Goal: Task Accomplishment & Management: Use online tool/utility

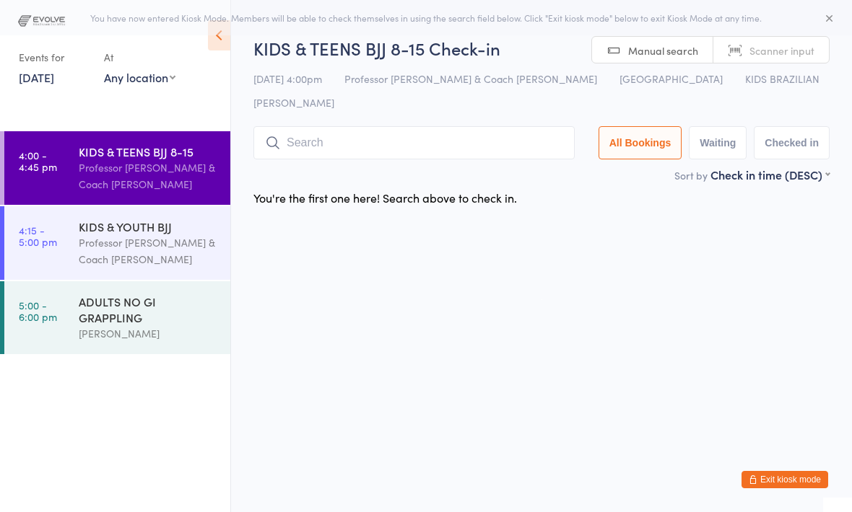
click at [366, 126] on input "search" at bounding box center [413, 142] width 321 height 33
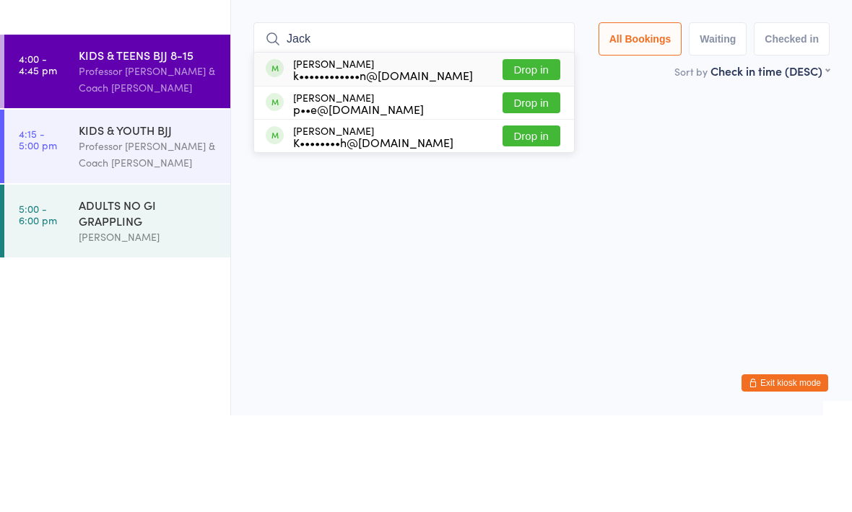
type input "Jack"
click at [531, 156] on button "Drop in" at bounding box center [531, 166] width 58 height 21
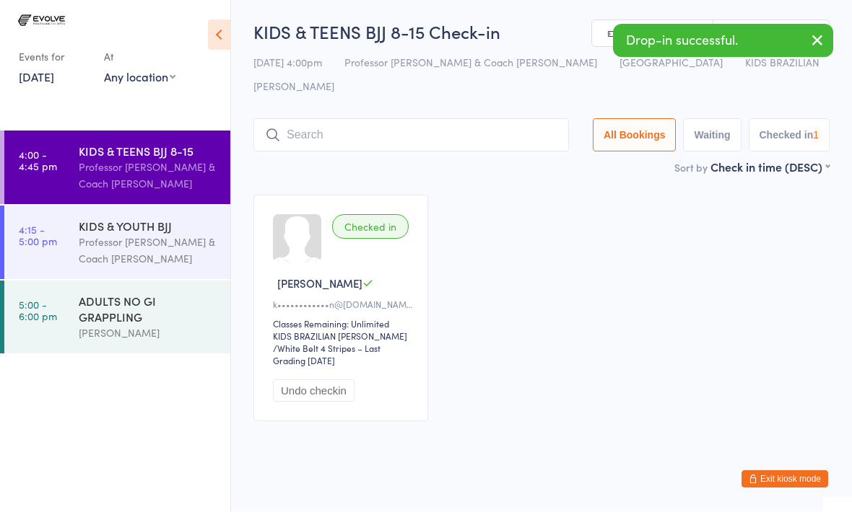
scroll to position [1, 0]
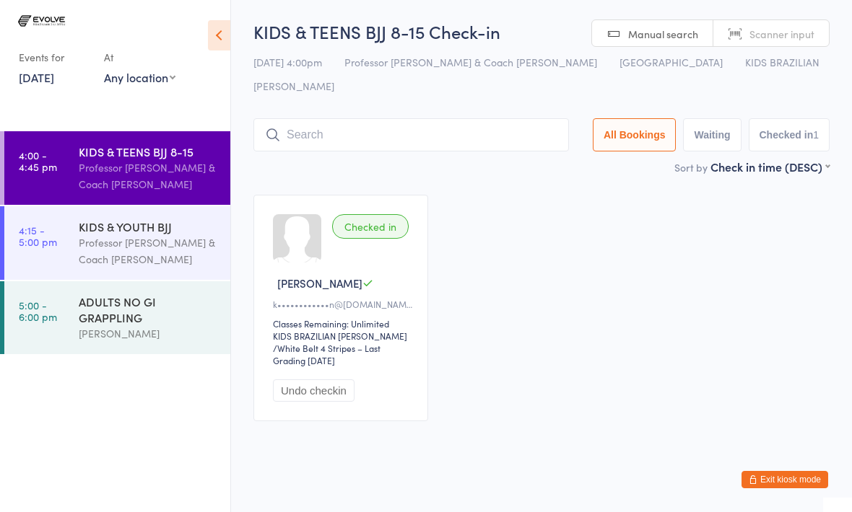
click at [340, 118] on input "search" at bounding box center [410, 134] width 315 height 33
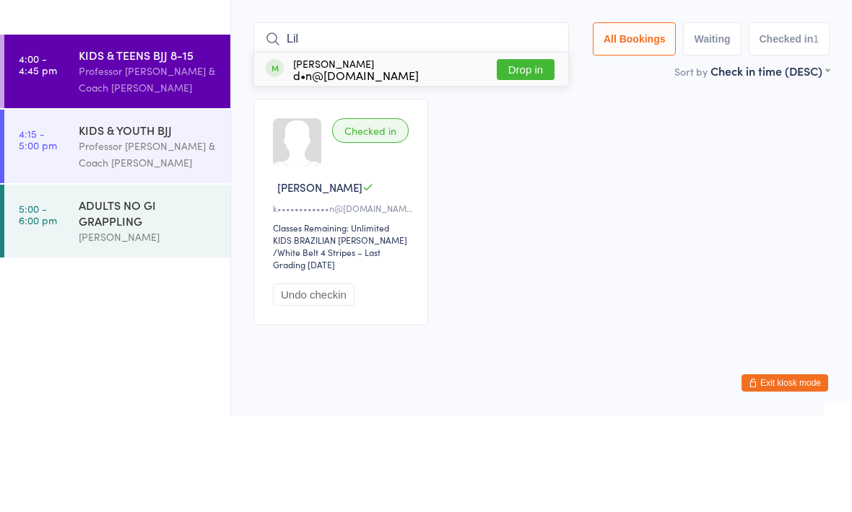
type input "Lil"
click at [419, 154] on div "[PERSON_NAME] d•n@[DOMAIN_NAME]" at bounding box center [356, 165] width 126 height 23
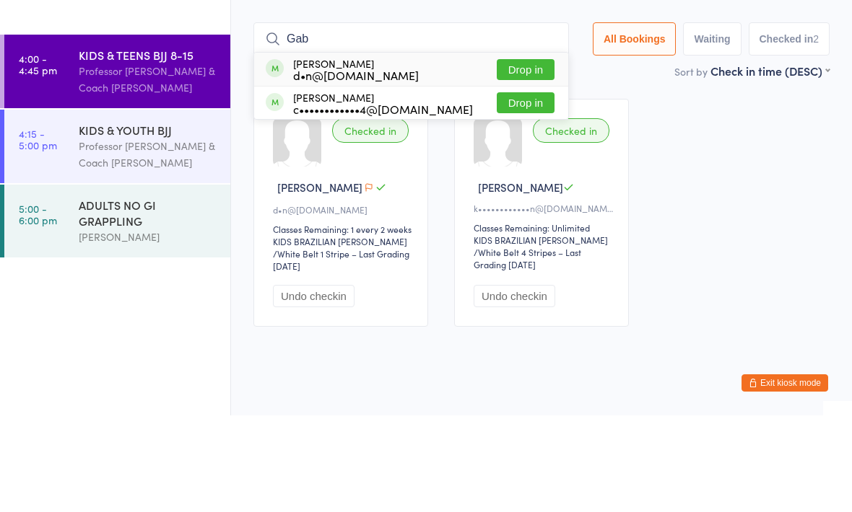
type input "Gab"
click at [419, 154] on div "[PERSON_NAME] d•n@[DOMAIN_NAME]" at bounding box center [356, 165] width 126 height 23
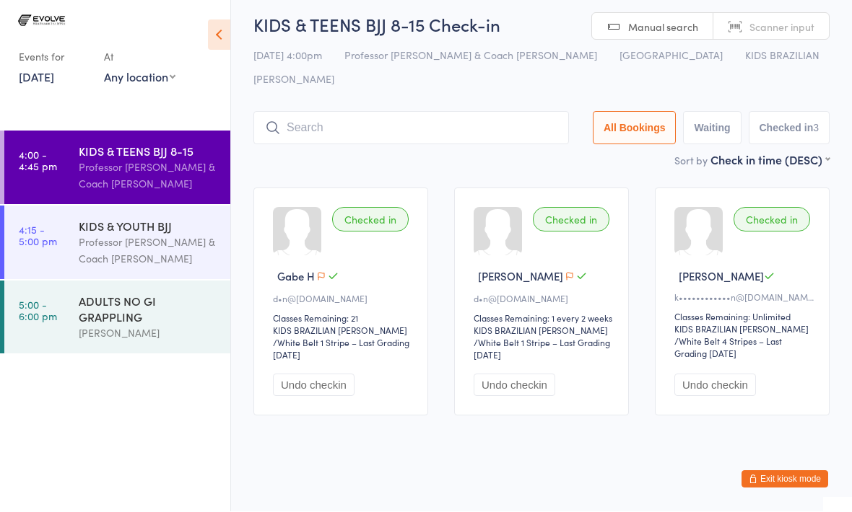
click at [308, 112] on input "search" at bounding box center [410, 128] width 315 height 33
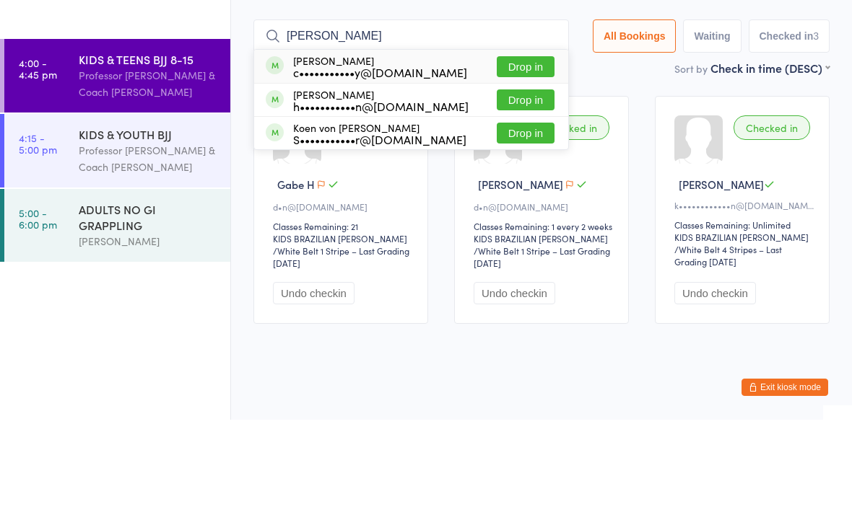
type input "[PERSON_NAME]"
click at [497, 182] on button "Drop in" at bounding box center [526, 192] width 58 height 21
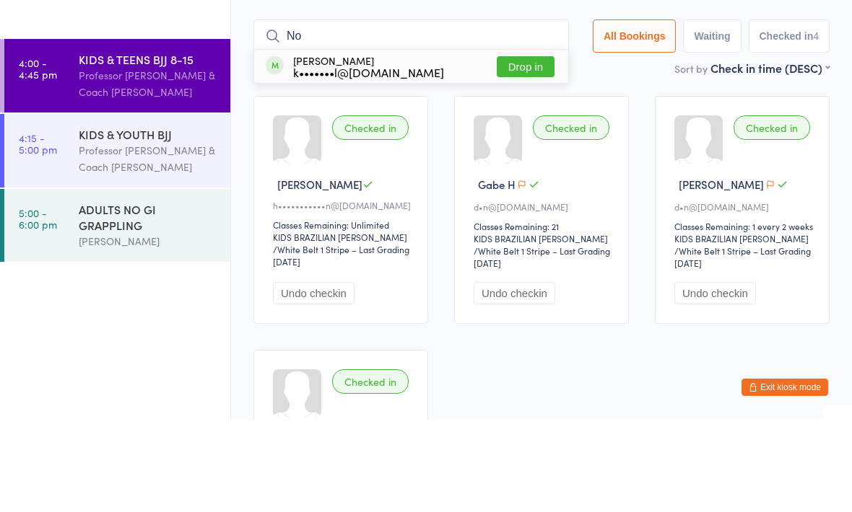
type input "No"
click at [510, 149] on button "Drop in" at bounding box center [526, 159] width 58 height 21
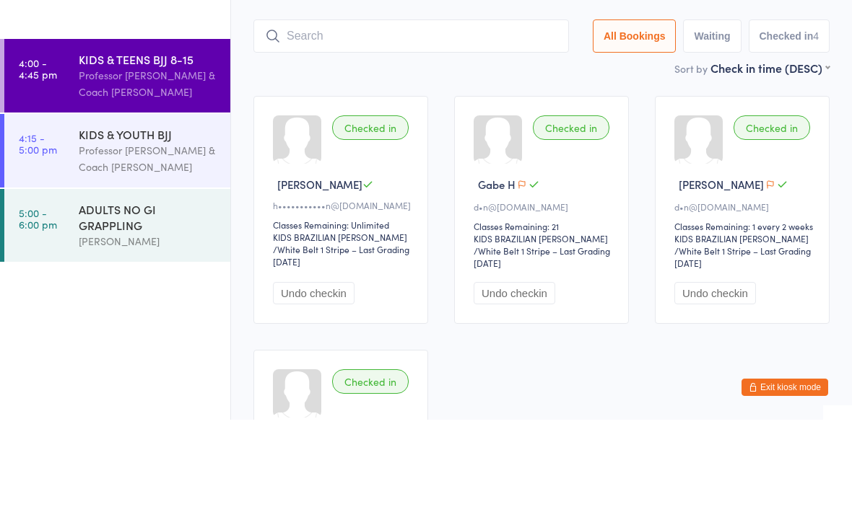
scroll to position [100, 0]
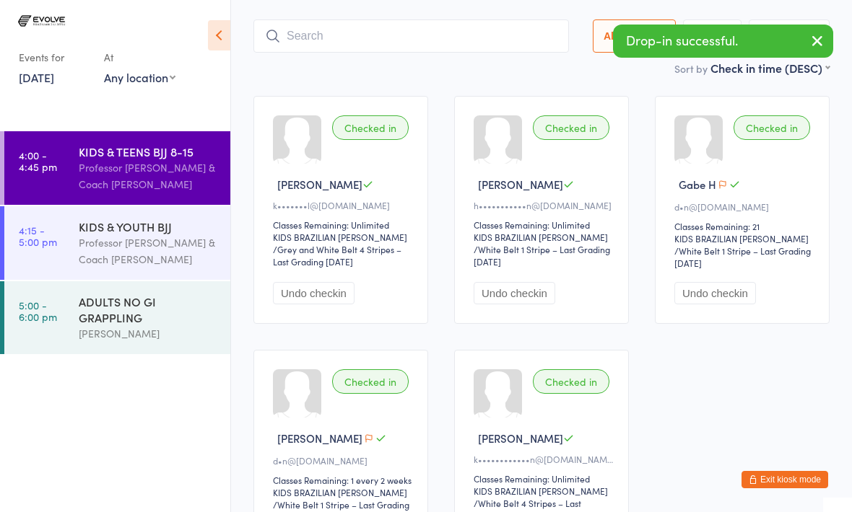
click at [318, 21] on input "search" at bounding box center [410, 35] width 315 height 33
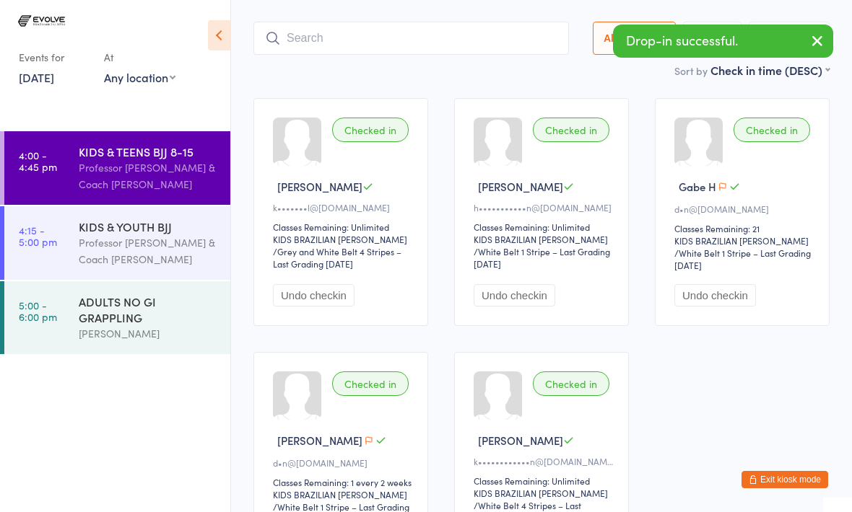
scroll to position [97, 0]
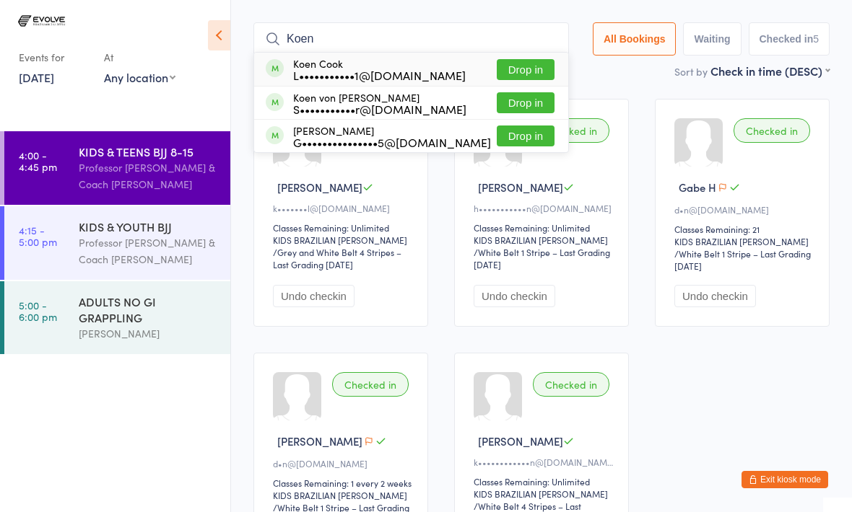
type input "Koen"
click at [349, 69] on div "L•••••••••••1@[DOMAIN_NAME]" at bounding box center [379, 75] width 173 height 12
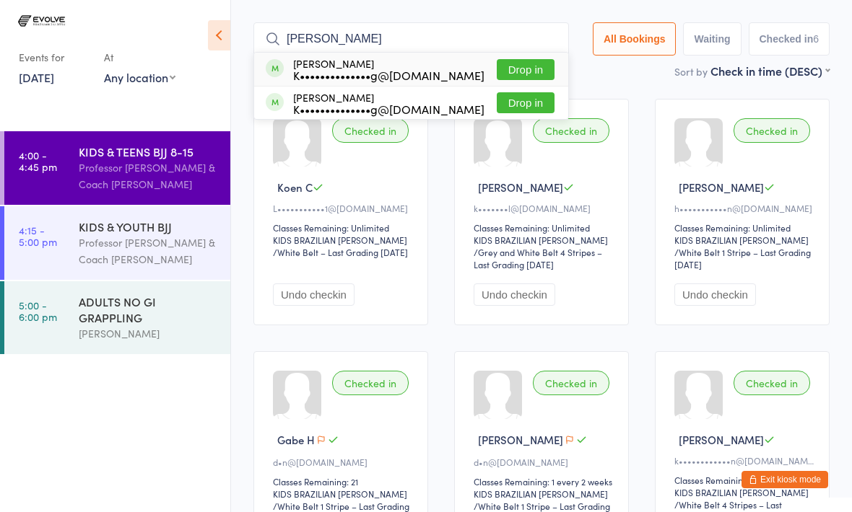
type input "[PERSON_NAME]"
click at [519, 59] on button "Drop in" at bounding box center [526, 69] width 58 height 21
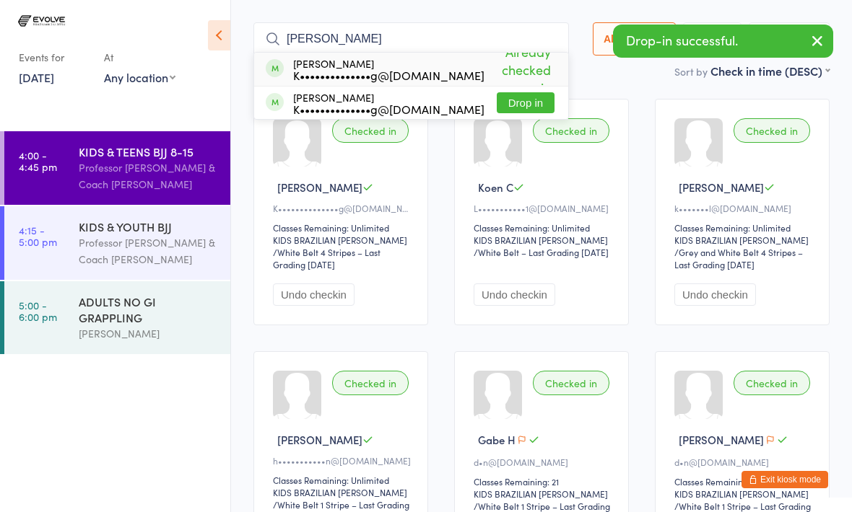
type input "[PERSON_NAME]"
click at [518, 92] on button "Drop in" at bounding box center [526, 102] width 58 height 21
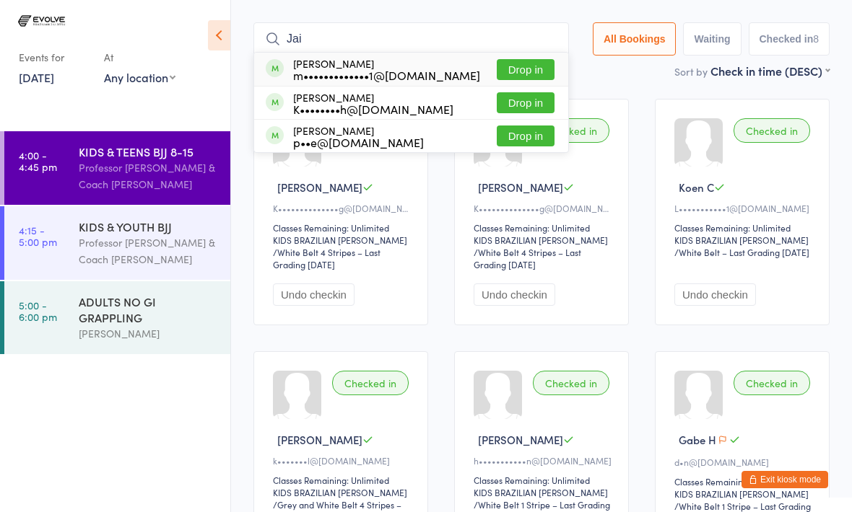
type input "Jai"
click at [520, 59] on button "Drop in" at bounding box center [526, 69] width 58 height 21
